Goal: Transaction & Acquisition: Purchase product/service

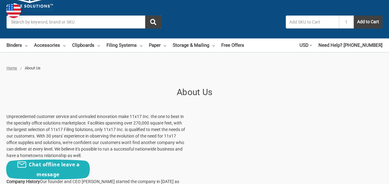
scroll to position [25, 0]
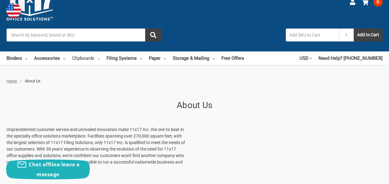
click at [100, 51] on link "Clipboards" at bounding box center [86, 58] width 28 height 14
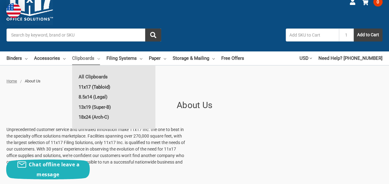
click at [110, 82] on link "11x17 (Tabloid)" at bounding box center [113, 87] width 83 height 10
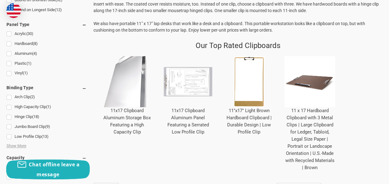
scroll to position [260, 0]
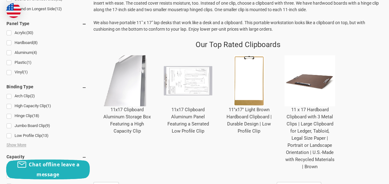
click at [143, 107] on link "11x17 Clipboard Aluminum Storage Box Featuring a High Capacity Clip" at bounding box center [126, 120] width 47 height 27
click at [145, 112] on link "11x17 Clipboard Aluminum Storage Box Featuring a High Capacity Clip" at bounding box center [126, 120] width 47 height 27
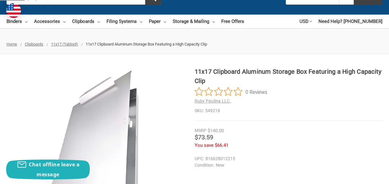
scroll to position [62, 0]
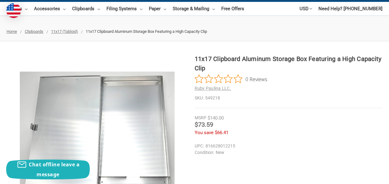
scroll to position [87, 0]
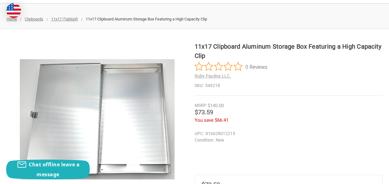
click at [113, 166] on img at bounding box center [120, 170] width 14 height 9
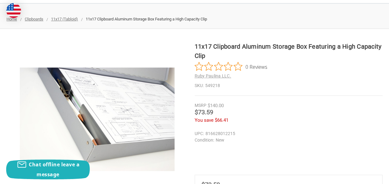
click at [90, 166] on img at bounding box center [97, 171] width 14 height 11
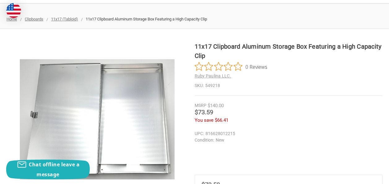
click at [113, 166] on img at bounding box center [120, 170] width 14 height 9
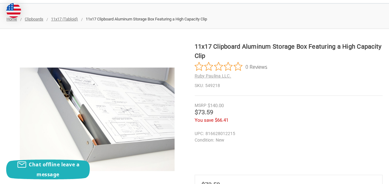
click at [136, 166] on img at bounding box center [143, 170] width 14 height 9
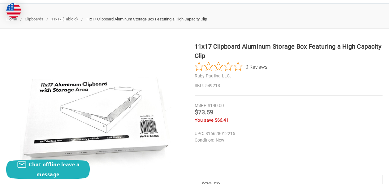
click at [158, 166] on img at bounding box center [165, 170] width 14 height 8
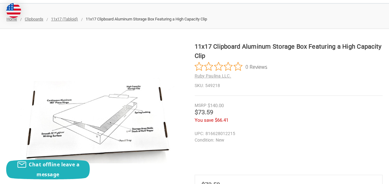
click at [90, 166] on img at bounding box center [97, 171] width 14 height 11
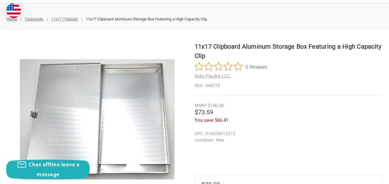
click at [67, 165] on link at bounding box center [74, 172] width 15 height 15
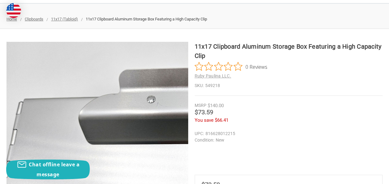
click at [98, 71] on img at bounding box center [200, 110] width 397 height 157
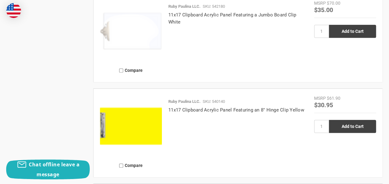
scroll to position [1338, 0]
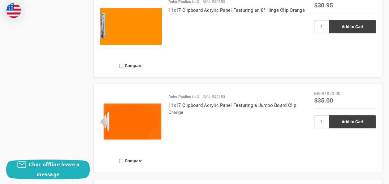
scroll to position [1363, 0]
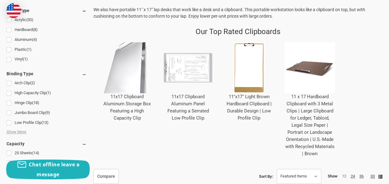
scroll to position [273, 0]
click at [146, 99] on link "11x17 Clipboard Aluminum Storage Box Featuring a High Capacity Clip" at bounding box center [126, 107] width 47 height 27
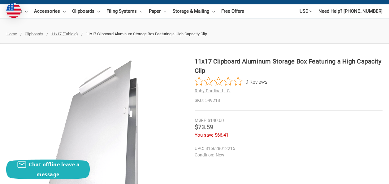
scroll to position [74, 0]
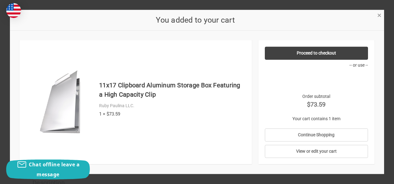
click at [380, 15] on span "×" at bounding box center [379, 15] width 4 height 9
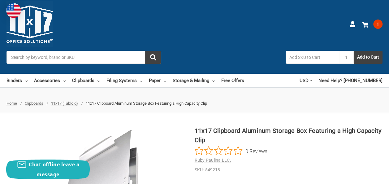
scroll to position [0, 0]
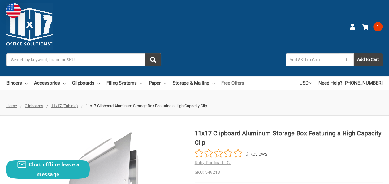
click at [244, 76] on link "Free Offers" at bounding box center [232, 83] width 23 height 14
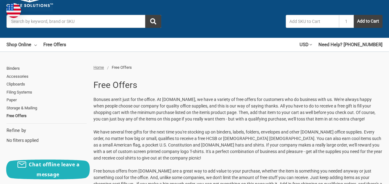
scroll to position [37, 0]
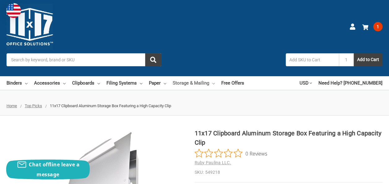
click at [210, 76] on link "Storage & Mailing" at bounding box center [194, 83] width 42 height 14
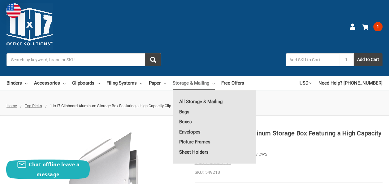
click at [207, 147] on link "Sheet Holders" at bounding box center [214, 152] width 83 height 10
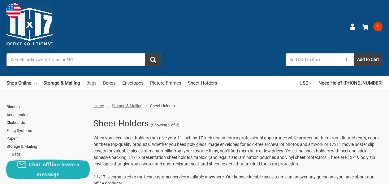
click at [97, 76] on link "Bags" at bounding box center [91, 83] width 10 height 14
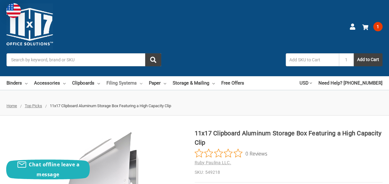
click at [138, 76] on link "Filing Systems" at bounding box center [125, 83] width 36 height 14
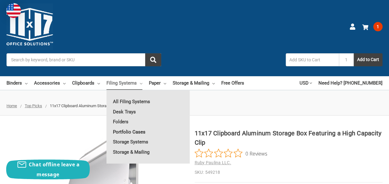
click at [144, 127] on link "Portfolio Cases" at bounding box center [148, 132] width 83 height 10
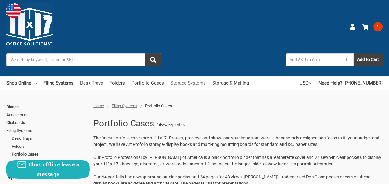
click at [206, 76] on link "Storage Systems" at bounding box center [188, 83] width 35 height 14
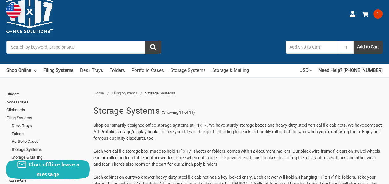
scroll to position [12, 0]
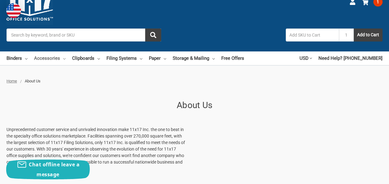
click at [66, 51] on link "Accessories" at bounding box center [50, 58] width 32 height 14
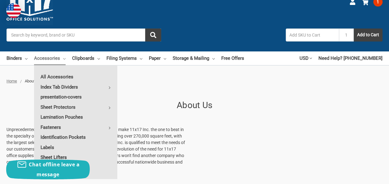
click at [72, 152] on link "Sheet Lifters" at bounding box center [75, 157] width 83 height 10
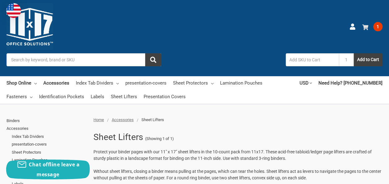
click at [374, 30] on span "1" at bounding box center [378, 26] width 9 height 9
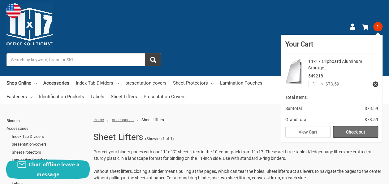
click at [333, 134] on link "Check out" at bounding box center [355, 132] width 45 height 12
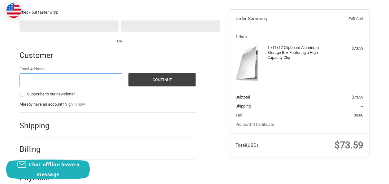
scroll to position [64, 0]
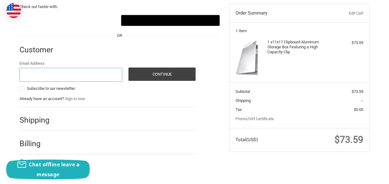
click at [61, 76] on input "Email Address" at bounding box center [71, 75] width 103 height 14
type input "sncconstruction361@yahoo.com"
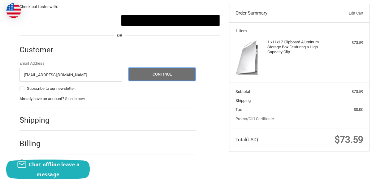
click at [153, 79] on button "Continue" at bounding box center [163, 74] width 68 height 13
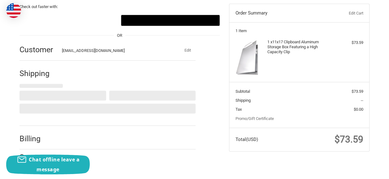
select select "US"
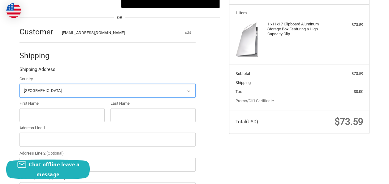
scroll to position [87, 0]
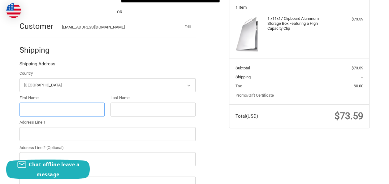
click at [81, 111] on input "First Name" at bounding box center [62, 110] width 85 height 14
type input "George"
type input "wilkins"
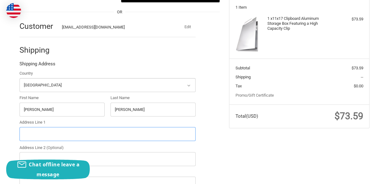
type input "po box 270221"
type input "Corpuschristi"
select select "TX"
type input "78427"
type input "13612329683"
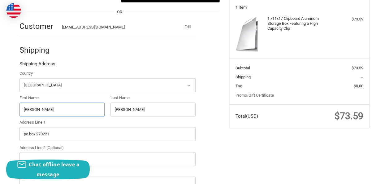
type input "Swen"
type input "SnC Construction"
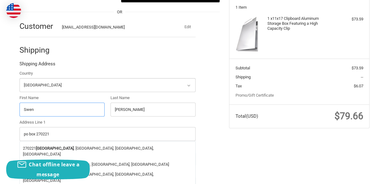
radio input "true"
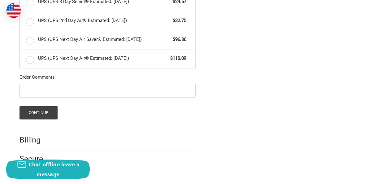
scroll to position [385, 0]
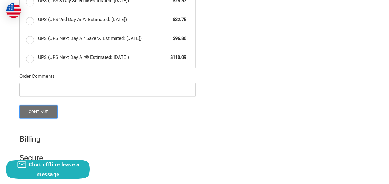
click at [43, 109] on button "Continue" at bounding box center [39, 111] width 38 height 13
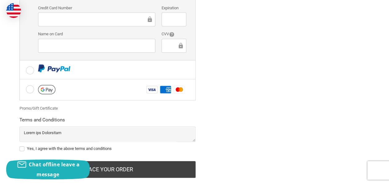
scroll to position [226, 0]
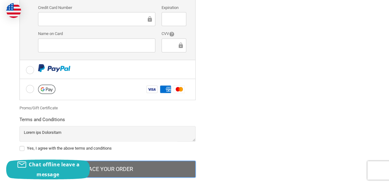
click at [156, 161] on button "Place Your Order" at bounding box center [108, 169] width 176 height 17
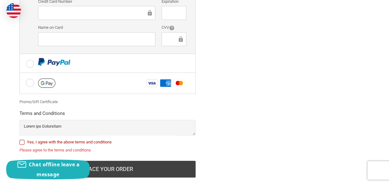
click at [22, 140] on label "Yes, I agree with the above terms and conditions" at bounding box center [108, 142] width 176 height 5
click at [20, 139] on input "Yes, I agree with the above terms and conditions" at bounding box center [20, 139] width 0 height 0
checkbox input "true"
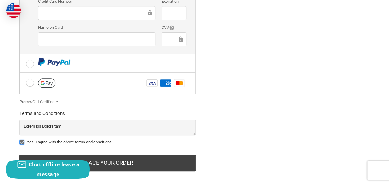
scroll to position [226, 0]
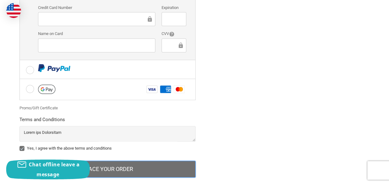
click at [136, 161] on button "Place Your Order" at bounding box center [108, 169] width 176 height 17
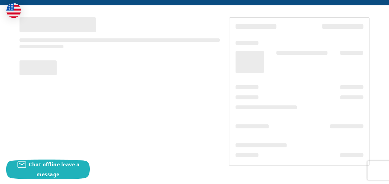
scroll to position [50, 0]
